Goal: Communication & Community: Answer question/provide support

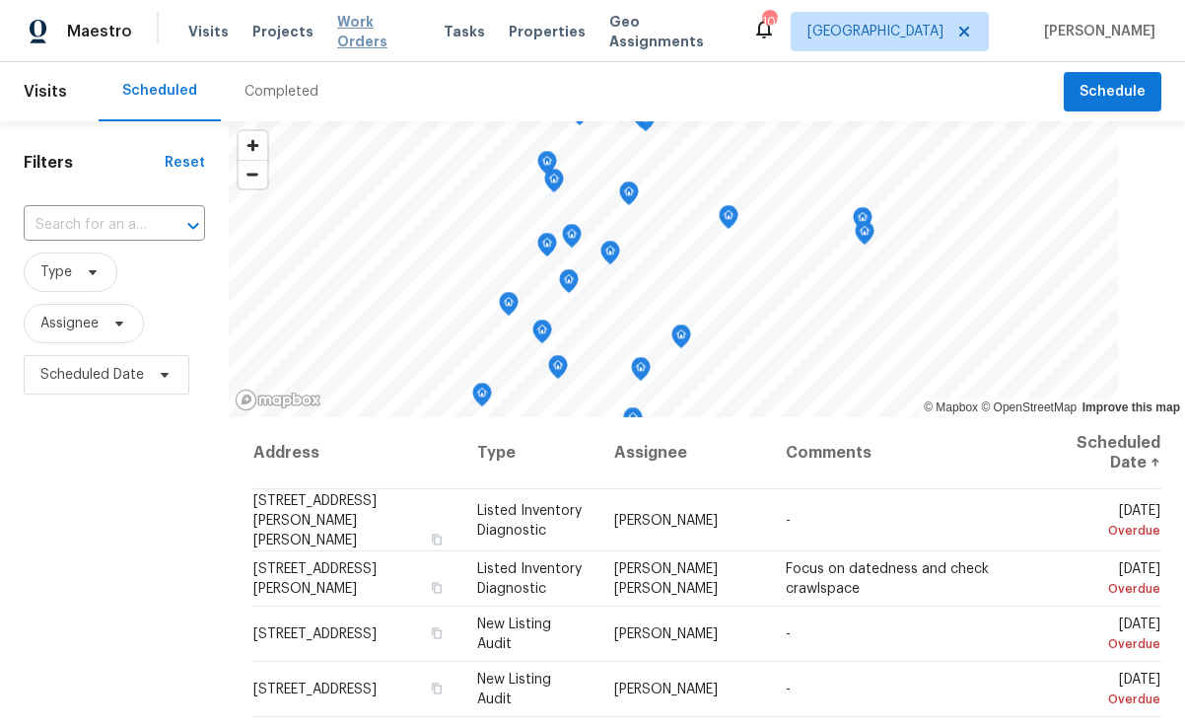
click at [364, 35] on span "Work Orders" at bounding box center [378, 31] width 83 height 39
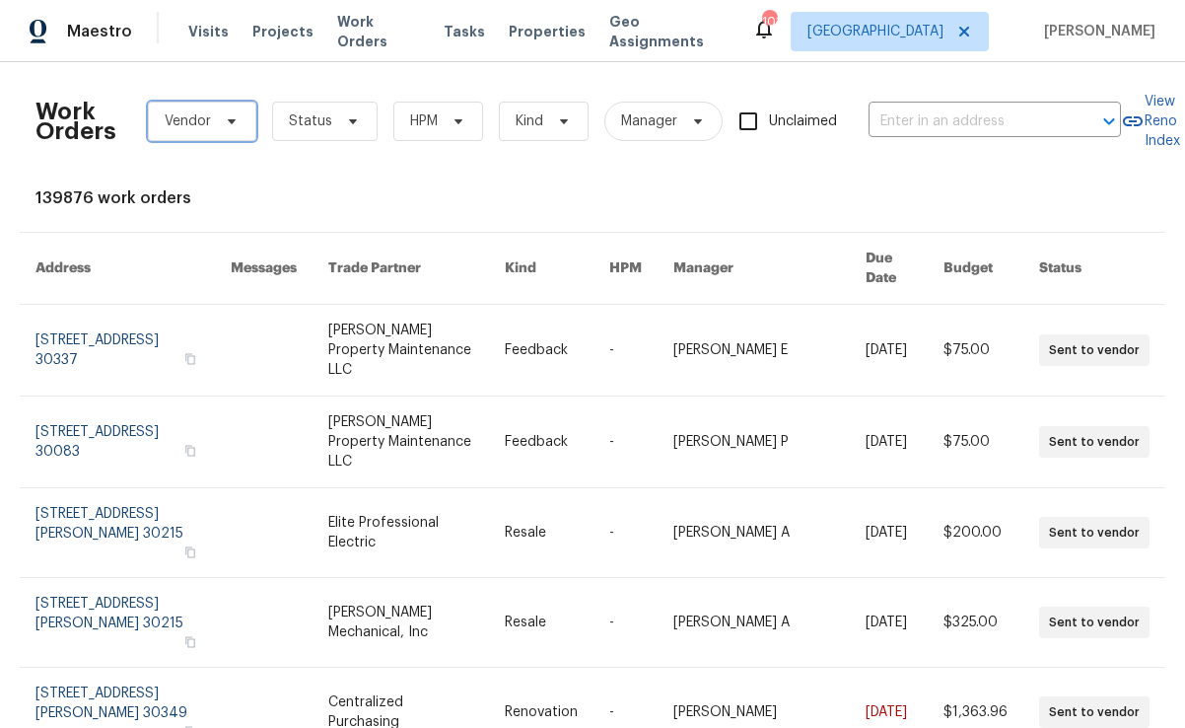
click at [197, 136] on span "Vendor" at bounding box center [202, 121] width 108 height 39
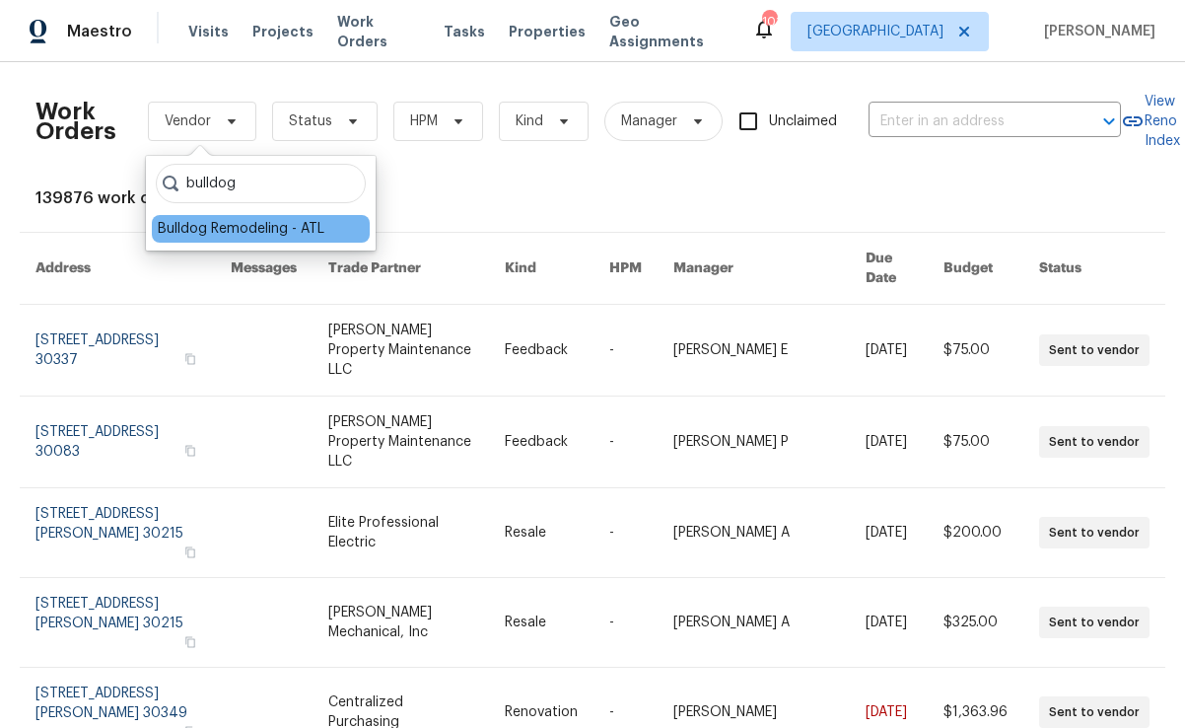
type input "bulldog"
click at [268, 227] on div "Bulldog Remodeling - ATL" at bounding box center [241, 229] width 167 height 20
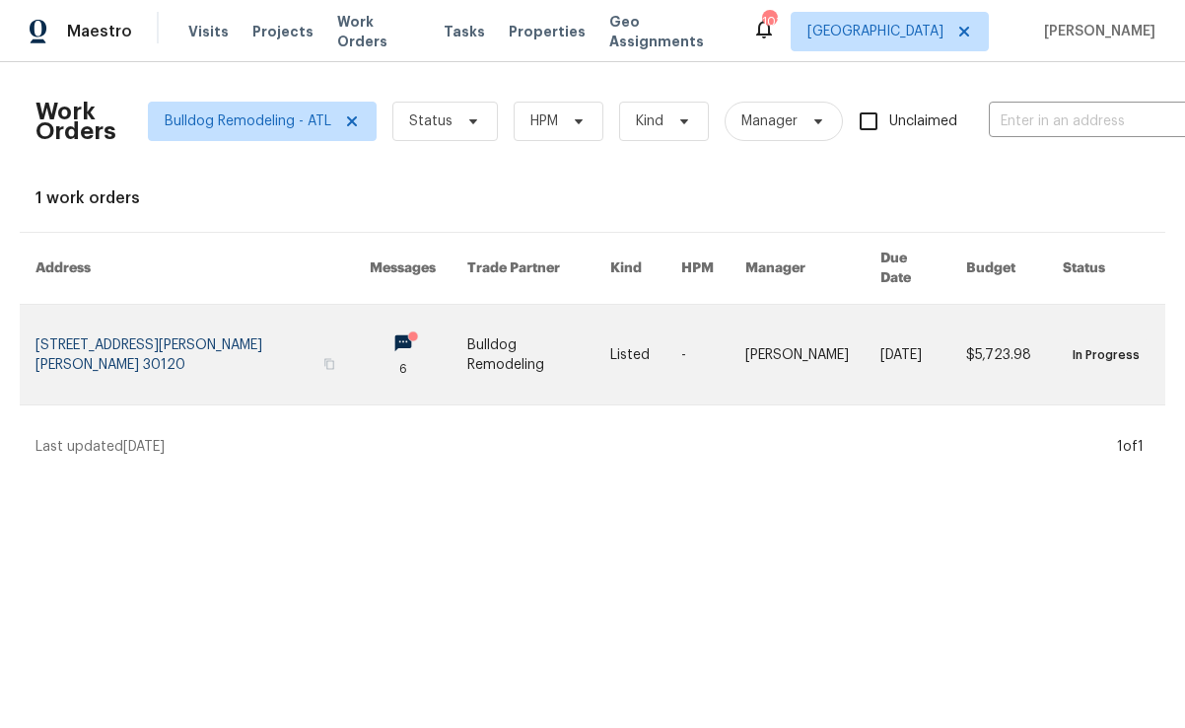
click at [246, 335] on link at bounding box center [202, 355] width 334 height 100
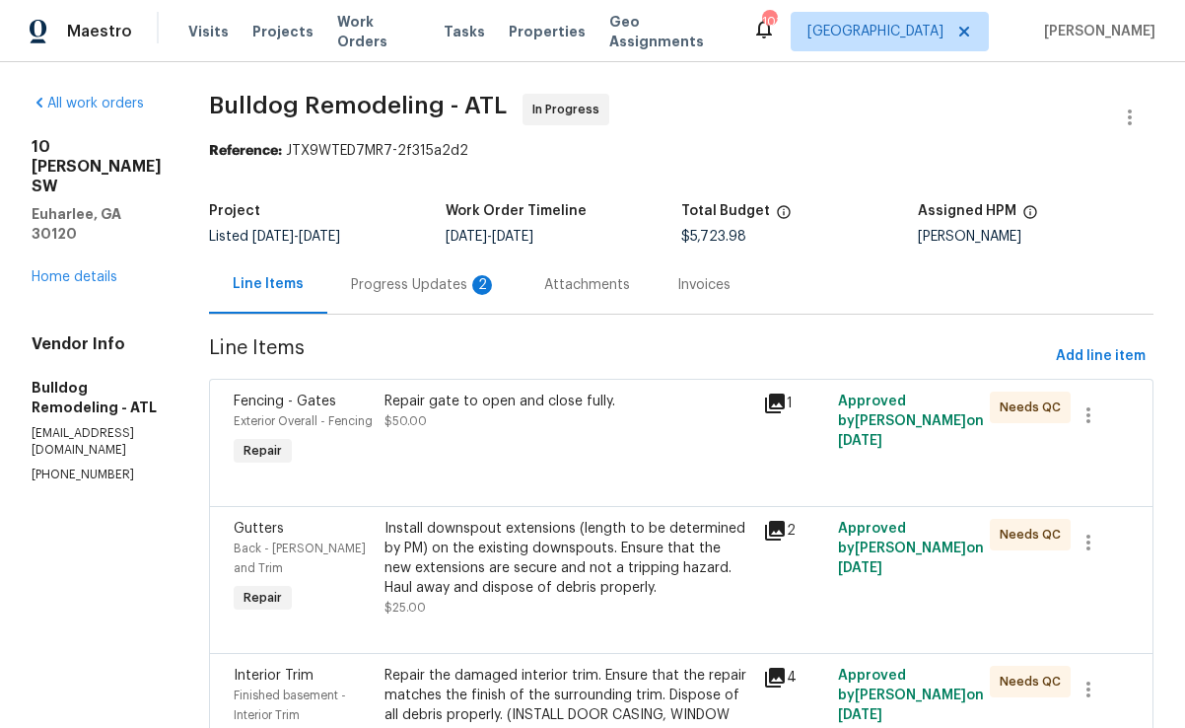
click at [453, 287] on div "Progress Updates 2" at bounding box center [424, 285] width 146 height 20
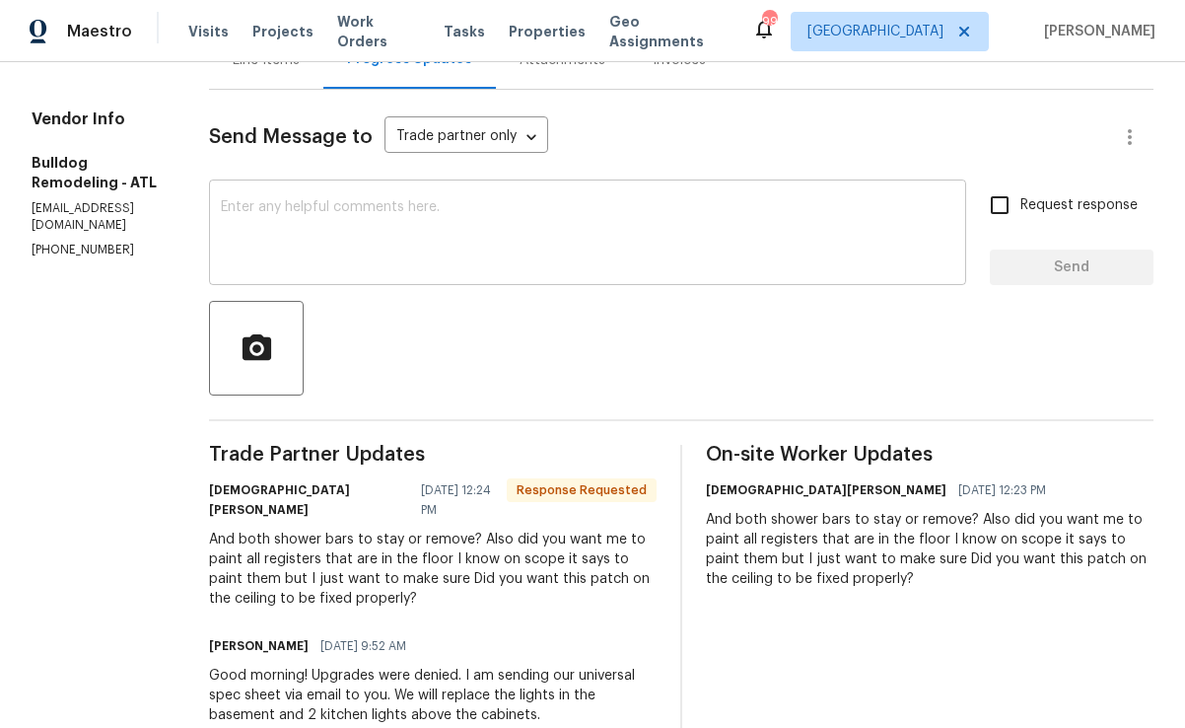
scroll to position [230, 0]
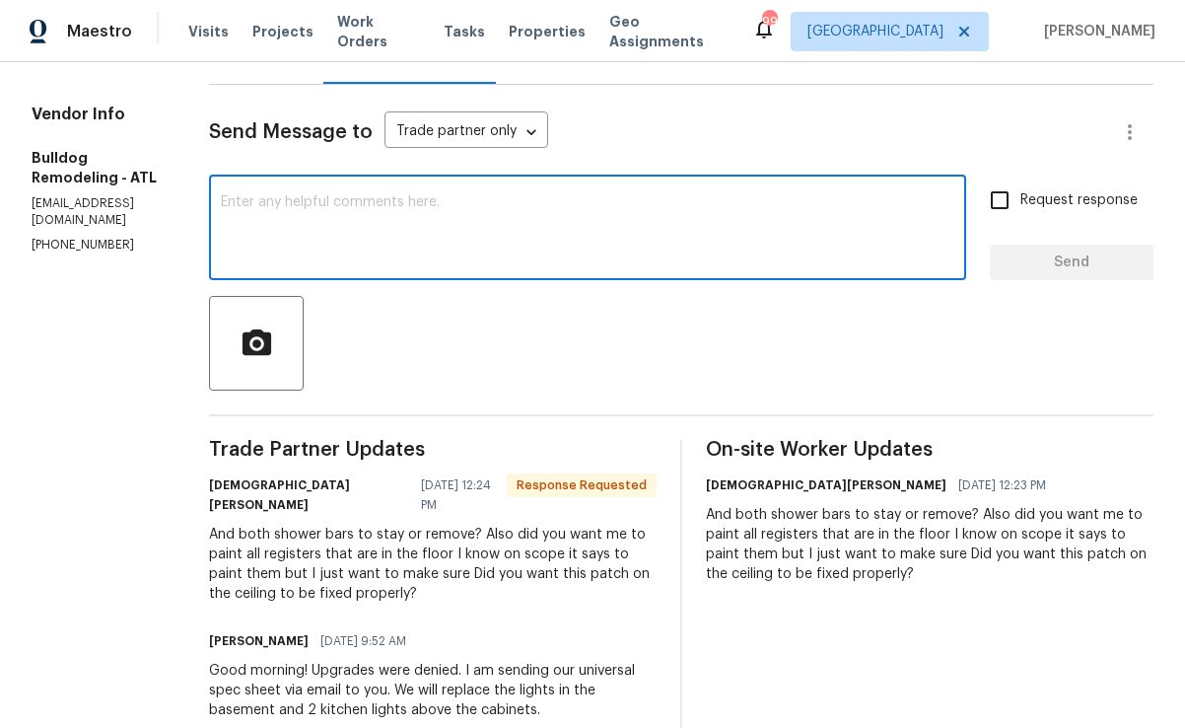
click at [392, 244] on textarea at bounding box center [588, 229] width 734 height 69
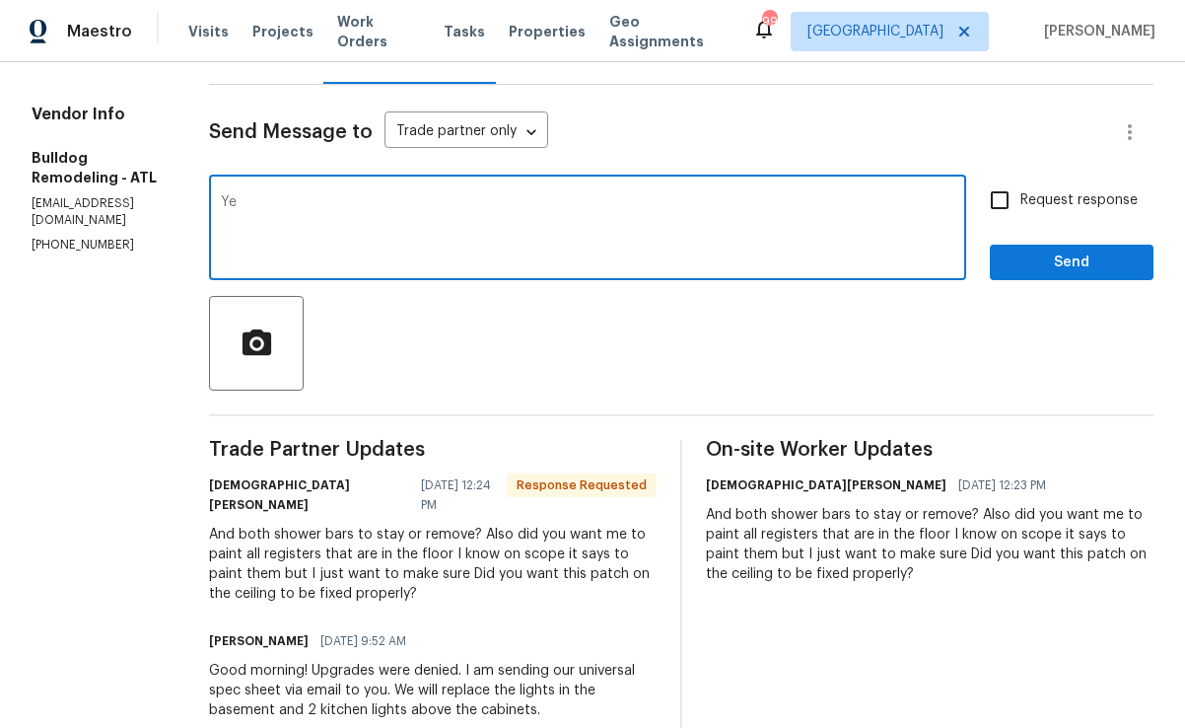
type textarea "Y"
type textarea "H"
type textarea "Yes, please remove both shower bars ,please paint all registers, and repair the…"
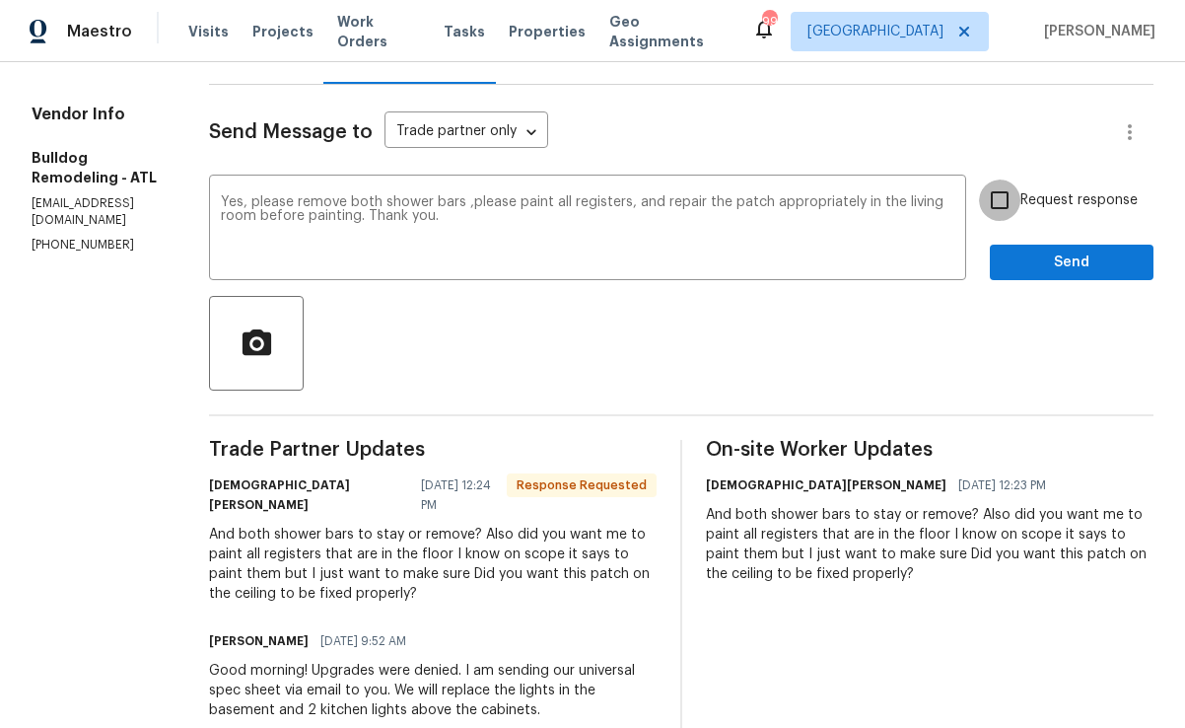
click at [1013, 203] on input "Request response" at bounding box center [999, 199] width 41 height 41
checkbox input "true"
click at [1036, 247] on button "Send" at bounding box center [1072, 263] width 164 height 36
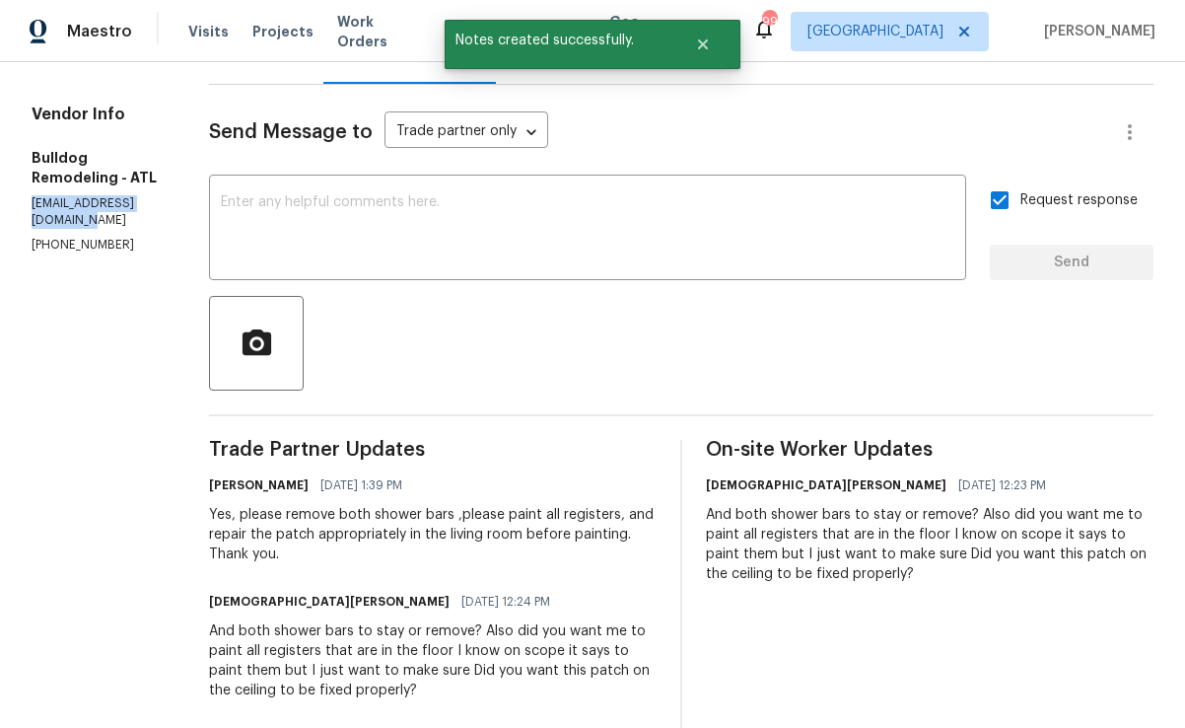
drag, startPoint x: 176, startPoint y: 146, endPoint x: 14, endPoint y: 147, distance: 161.7
click at [14, 147] on div "All work orders [STREET_ADDRESS] Home details Vendor Info Bulldog Remodeling - …" at bounding box center [592, 719] width 1185 height 1775
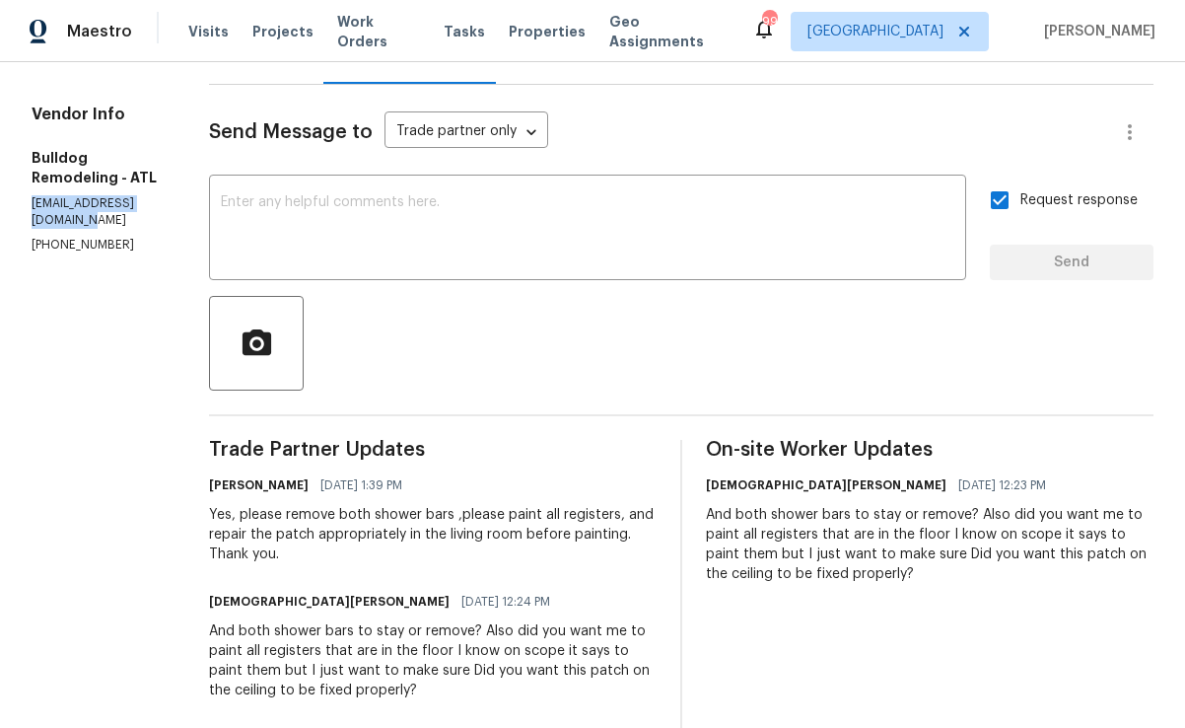
copy p "[EMAIL_ADDRESS][DOMAIN_NAME]"
